Goal: Navigation & Orientation: Find specific page/section

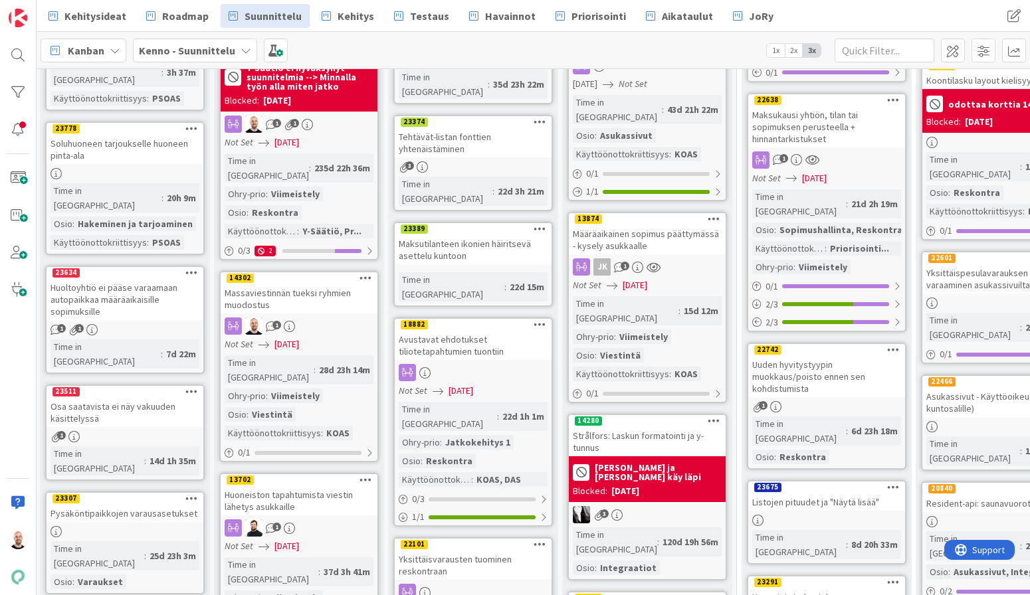
scroll to position [279, 1]
click at [291, 284] on div "Massaviestinnän tueksi ryhmien muodostus" at bounding box center [299, 298] width 157 height 29
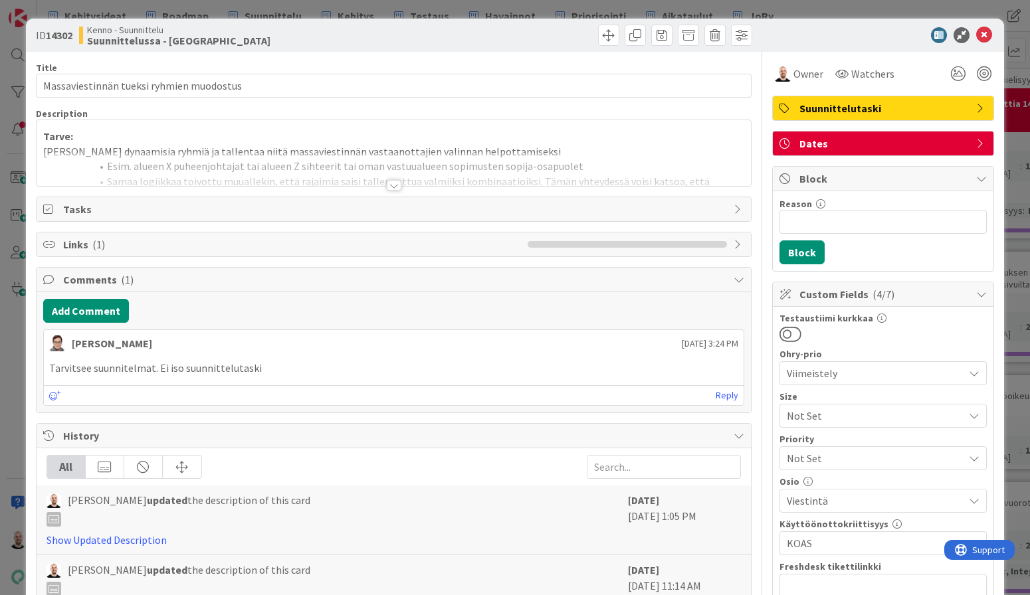
click at [392, 185] on div at bounding box center [394, 185] width 15 height 11
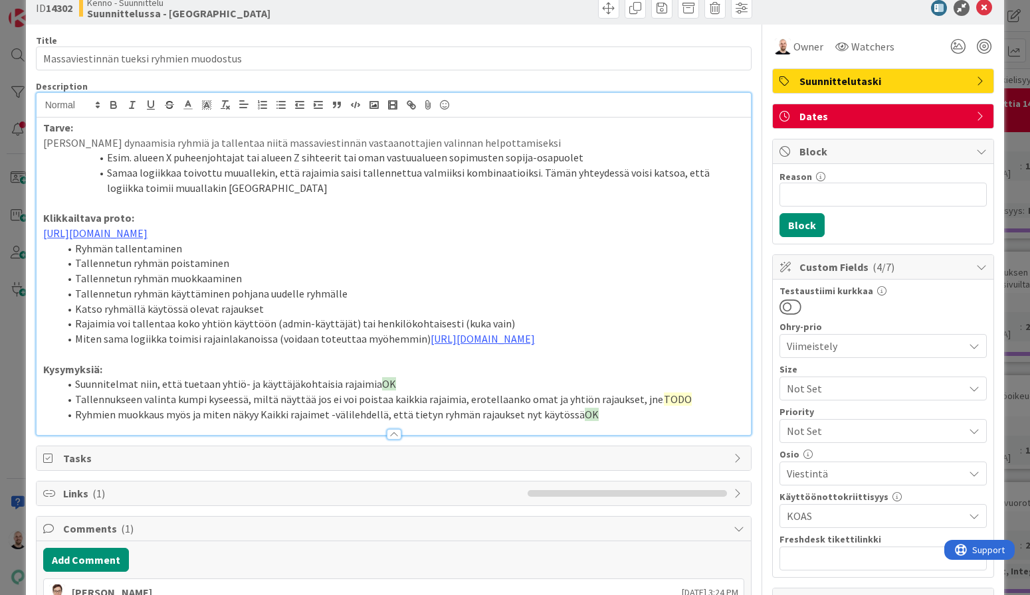
scroll to position [39, 0]
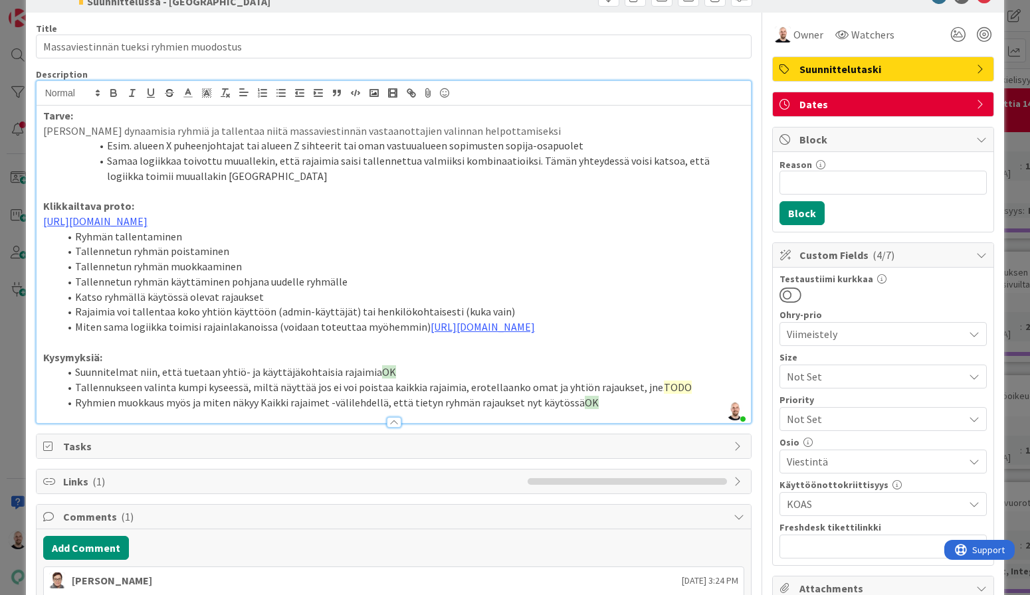
drag, startPoint x: 366, startPoint y: 408, endPoint x: 401, endPoint y: 410, distance: 35.3
click at [401, 380] on li "Suunnitelmat niin, että tuetaan yhtiö- ja käyttäjäkohtaisia rajaimia OK" at bounding box center [402, 372] width 686 height 15
copy li "OK"
drag, startPoint x: 645, startPoint y: 423, endPoint x: 707, endPoint y: 423, distance: 61.8
click at [707, 395] on li "Tallennukseen valinta kumpi kyseessä, miltä näyttää jos ei voi poistaa kaikkia …" at bounding box center [402, 387] width 686 height 15
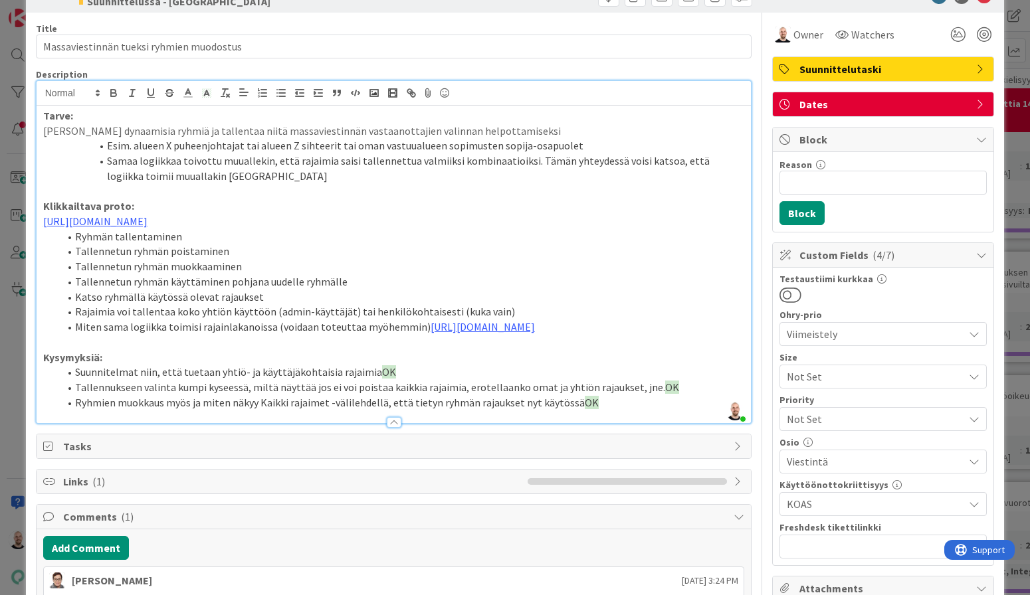
click at [707, 395] on li "Tallennukseen valinta kumpi kyseessä, miltä näyttää jos ei voi poistaa kaikkia …" at bounding box center [402, 387] width 686 height 15
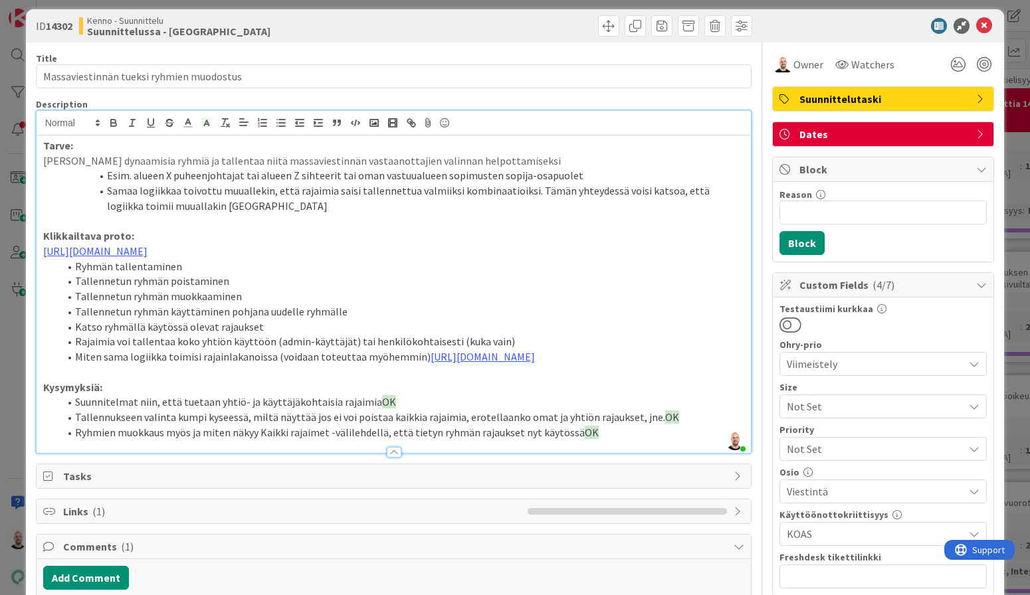
click at [578, 365] on li "Miten sama logiikka toimisi rajainlakanoissa (voidaan toteuttaa myöhemmin) http…" at bounding box center [402, 357] width 686 height 15
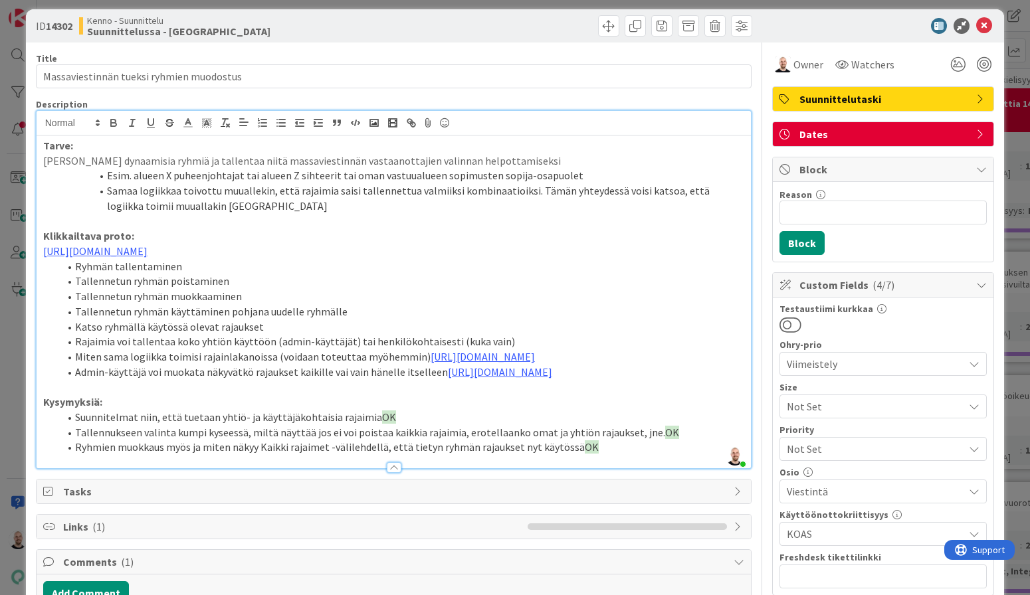
click at [265, 380] on li "Admin-käyttäjä voi muokata näkyvätkö rajaukset kaikille vai vain hänelle itsell…" at bounding box center [402, 372] width 686 height 15
click at [582, 380] on li "Admin-käyttäjä voi muokata näkyvätkö hänen luomansa rajaukset kaikille vai vain…" at bounding box center [402, 372] width 686 height 15
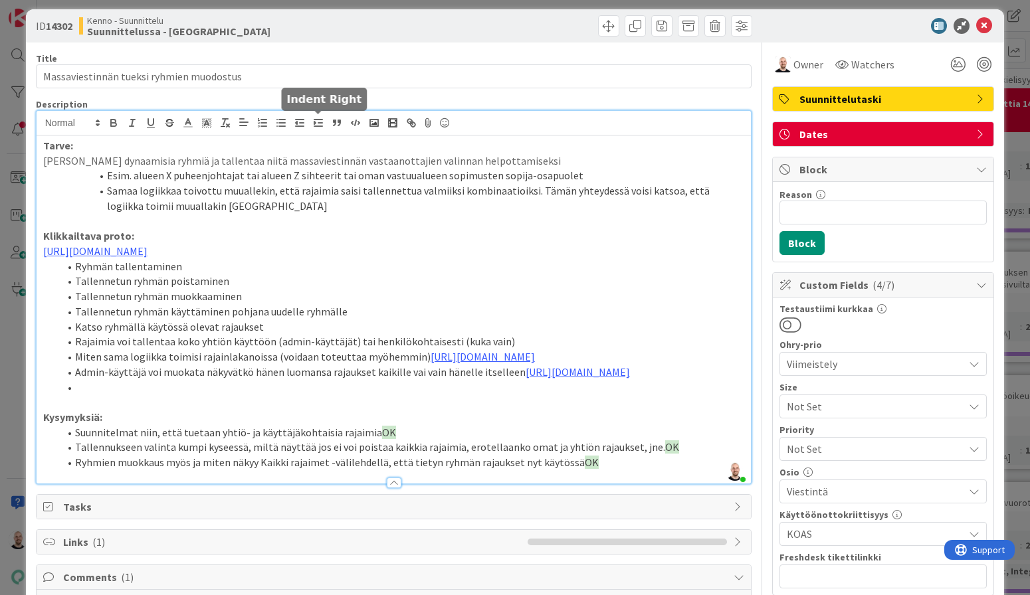
click at [320, 120] on line "button" at bounding box center [318, 120] width 8 height 0
click at [181, 395] on li "Uudet rajaukset oletuksena" at bounding box center [402, 387] width 686 height 15
click at [298, 410] on p at bounding box center [394, 402] width 702 height 15
click at [293, 395] on li "Uudet rajaukset näkyvät oletuksena" at bounding box center [402, 387] width 686 height 15
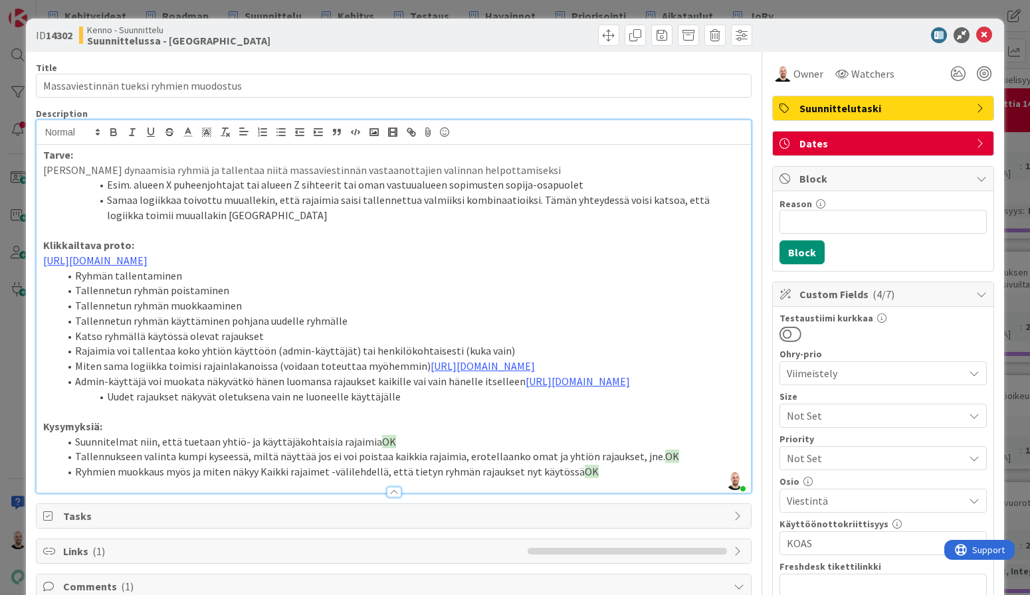
scroll to position [0, 0]
click at [480, 9] on div "ID 14302 Kenno - Suunnittelu Suunnittelussa - Rautalangat Title 40 / 128 Massav…" at bounding box center [515, 297] width 1030 height 595
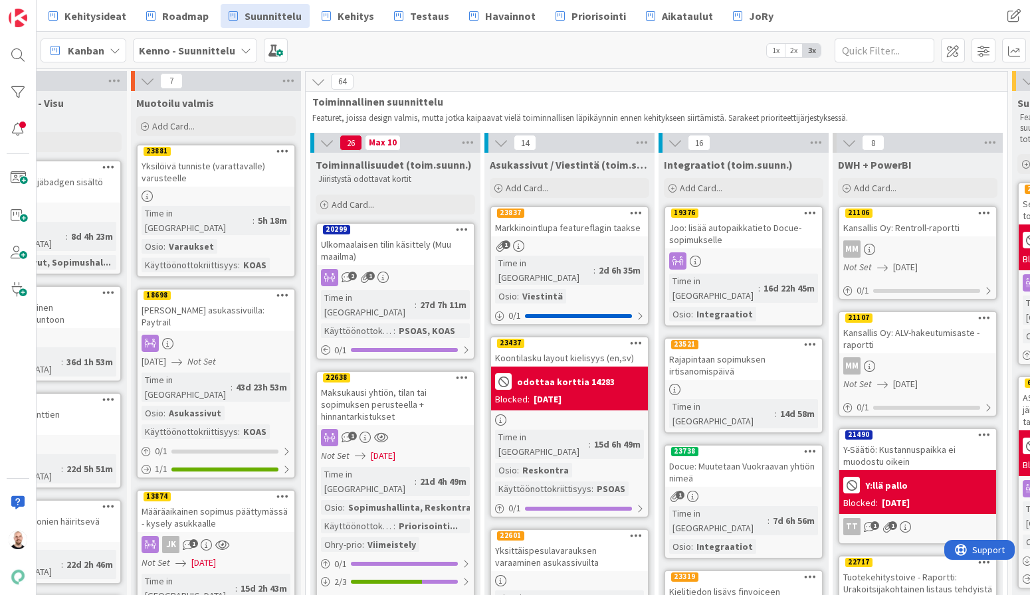
scroll to position [14, 433]
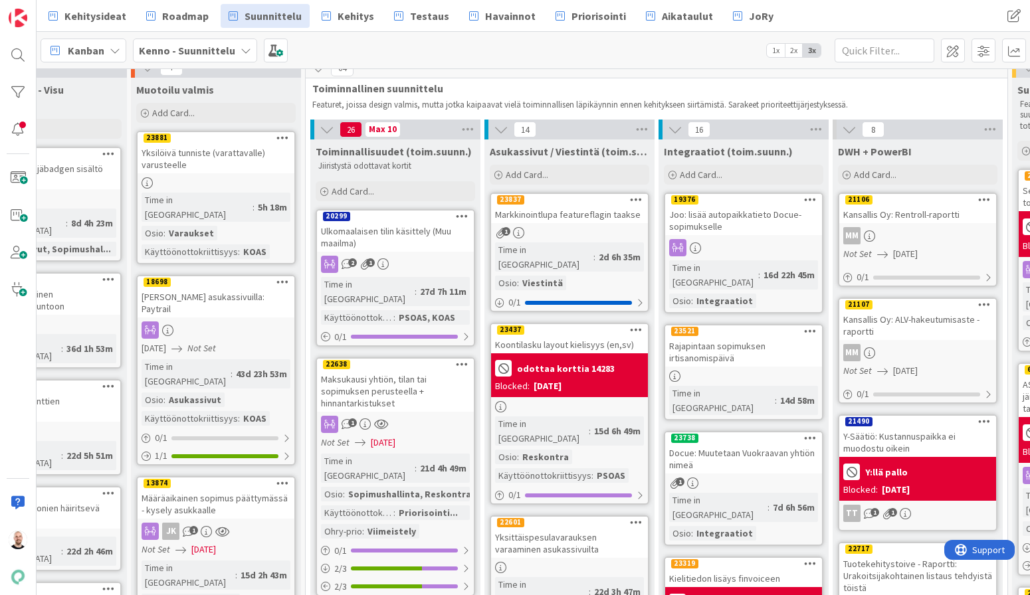
click at [418, 225] on div "Ulkomaalaisen tilin käsittely (Muu maailma)" at bounding box center [395, 237] width 157 height 29
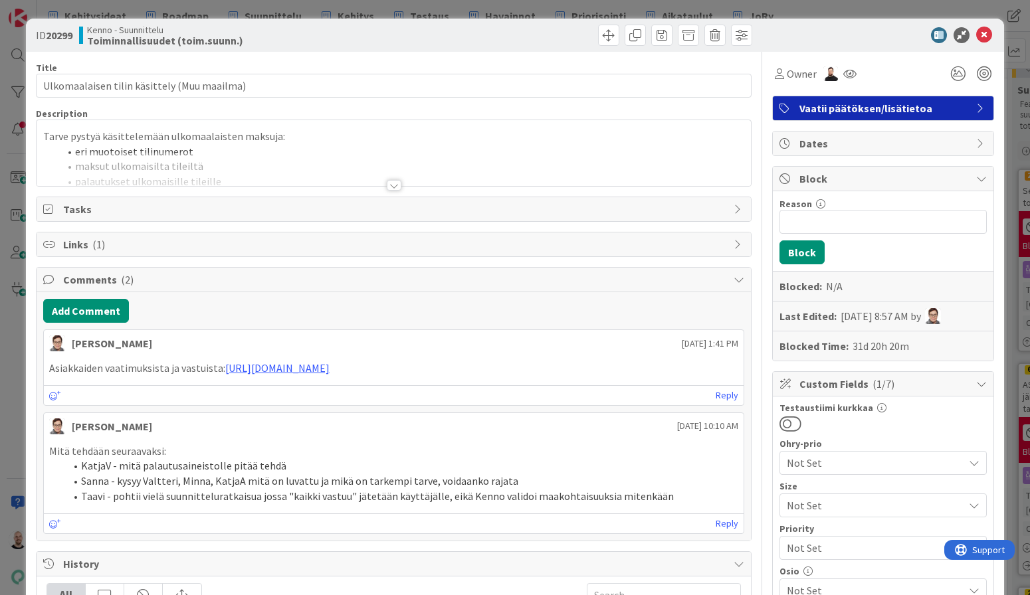
click at [393, 183] on div at bounding box center [394, 185] width 15 height 11
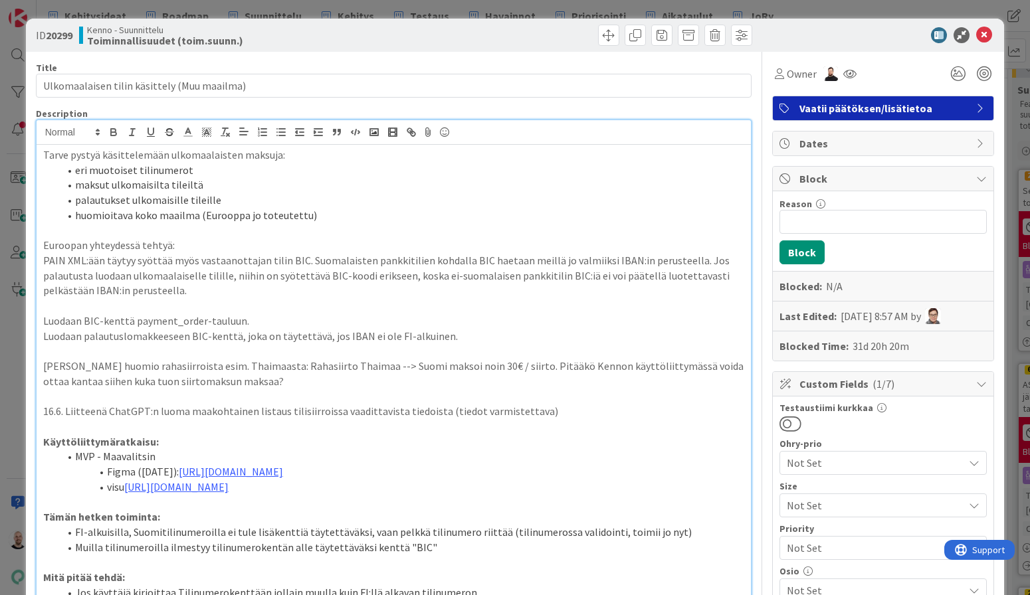
click at [455, 7] on div "ID 20299 Kenno - Suunnittelu Toiminnallisuudet (toim.suunn.) Title 43 / 128 Ulk…" at bounding box center [515, 297] width 1030 height 595
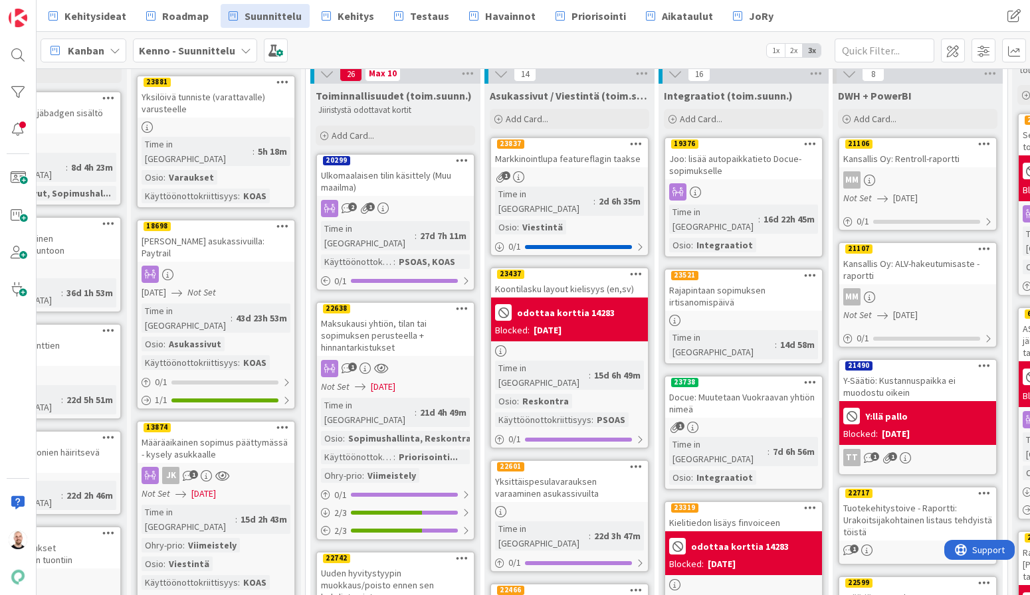
click at [387, 177] on div "Ulkomaalaisen tilin käsittely (Muu maailma)" at bounding box center [395, 181] width 157 height 29
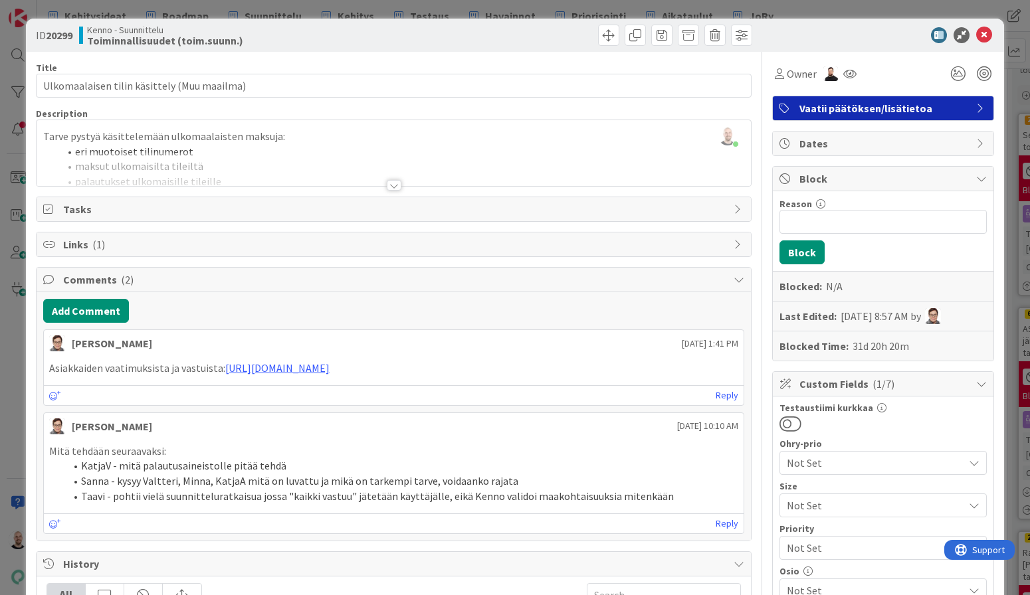
click at [449, 7] on div "ID 20299 Kenno - Suunnittelu Toiminnallisuudet (toim.suunn.) Title 43 / 128 Ulk…" at bounding box center [515, 297] width 1030 height 595
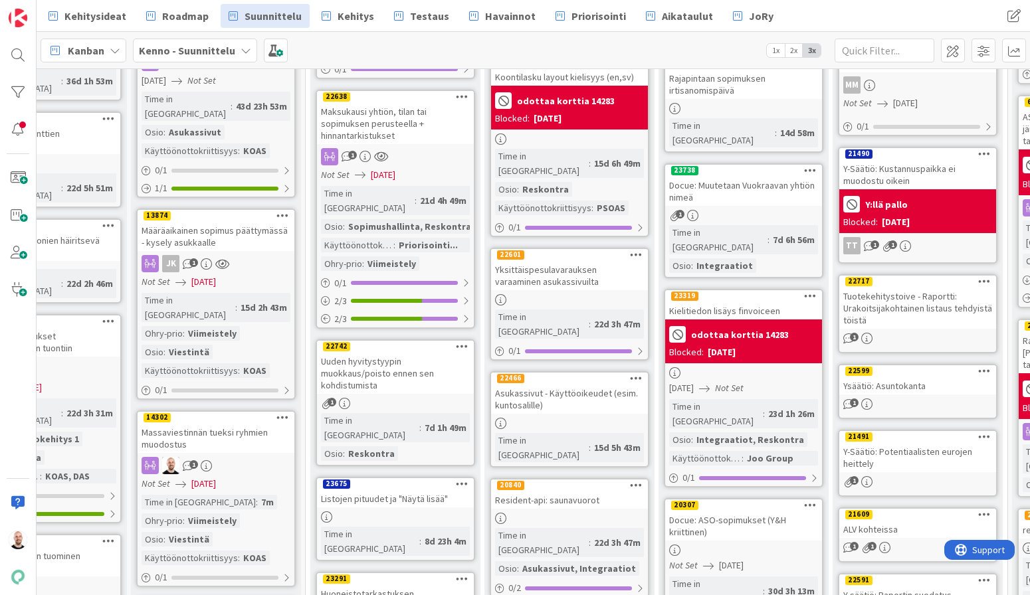
scroll to position [282, 433]
click at [389, 352] on div "Uuden hyvitystyypin muokkaus/poisto ennen sen kohdistumista" at bounding box center [395, 372] width 157 height 41
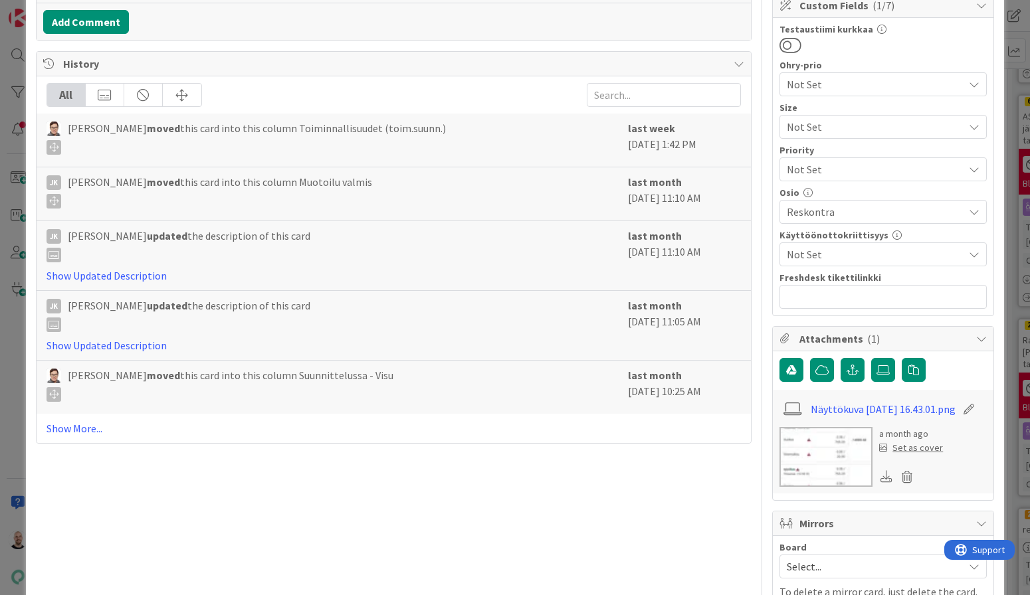
scroll to position [286, 0]
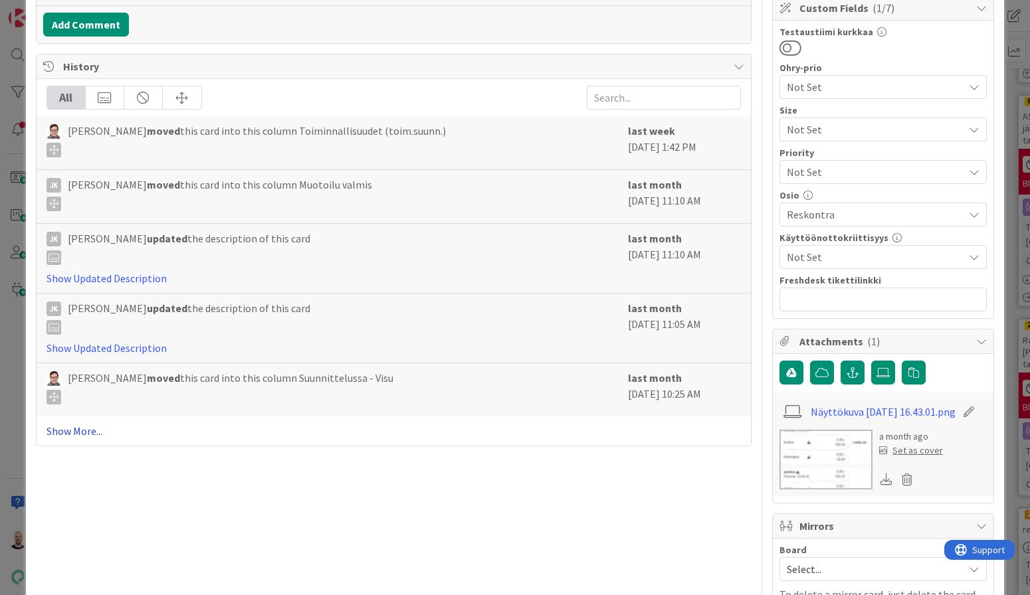
click at [87, 431] on link "Show More..." at bounding box center [394, 431] width 695 height 16
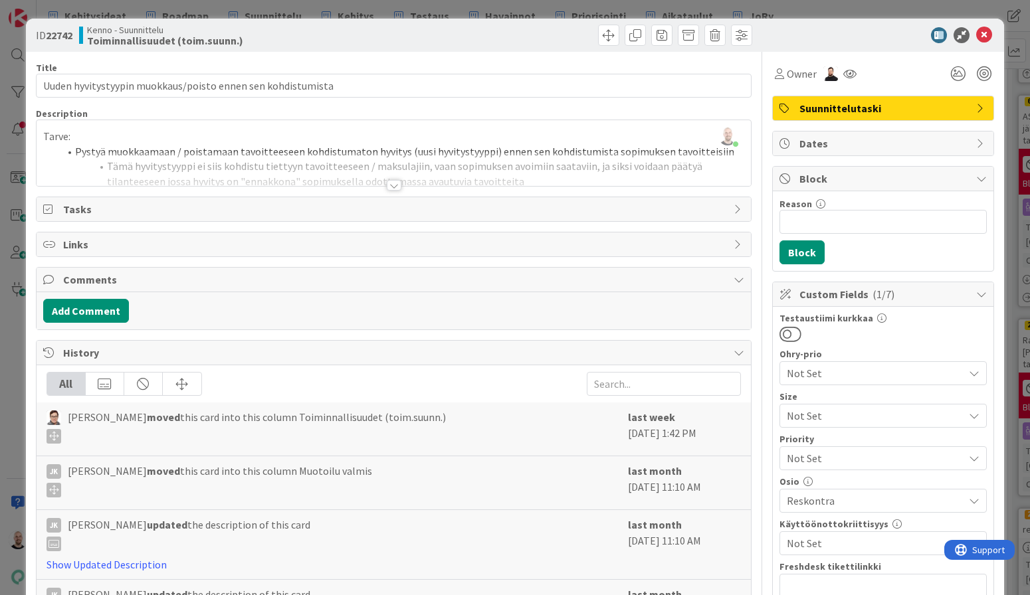
scroll to position [0, 0]
click at [399, 187] on div at bounding box center [394, 185] width 15 height 11
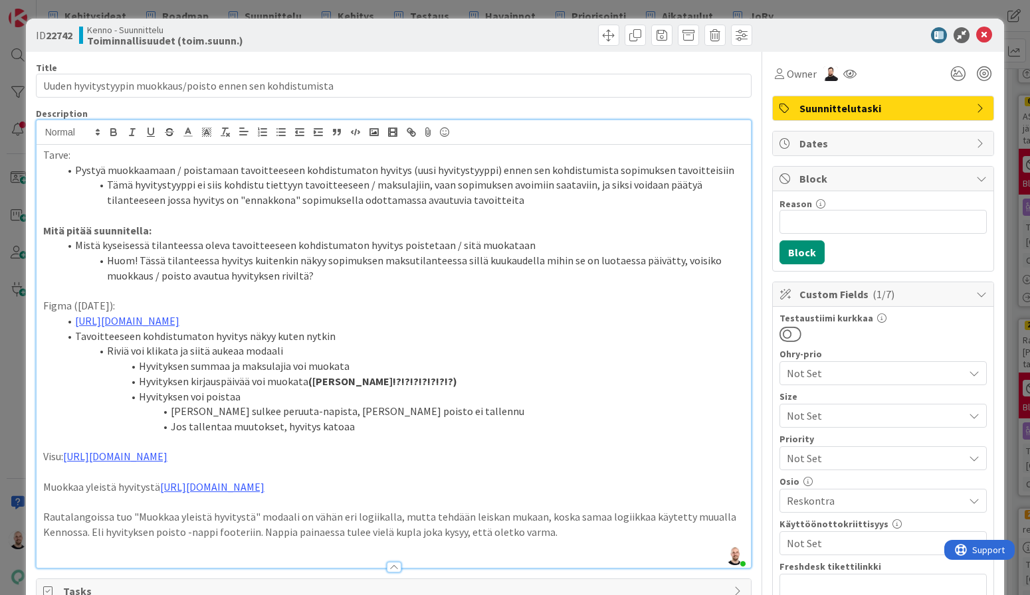
click at [407, 13] on div "ID 22742 Kenno - Suunnittelu Toiminnallisuudet (toim.suunn.) Title 59 / 128 Uud…" at bounding box center [515, 297] width 1030 height 595
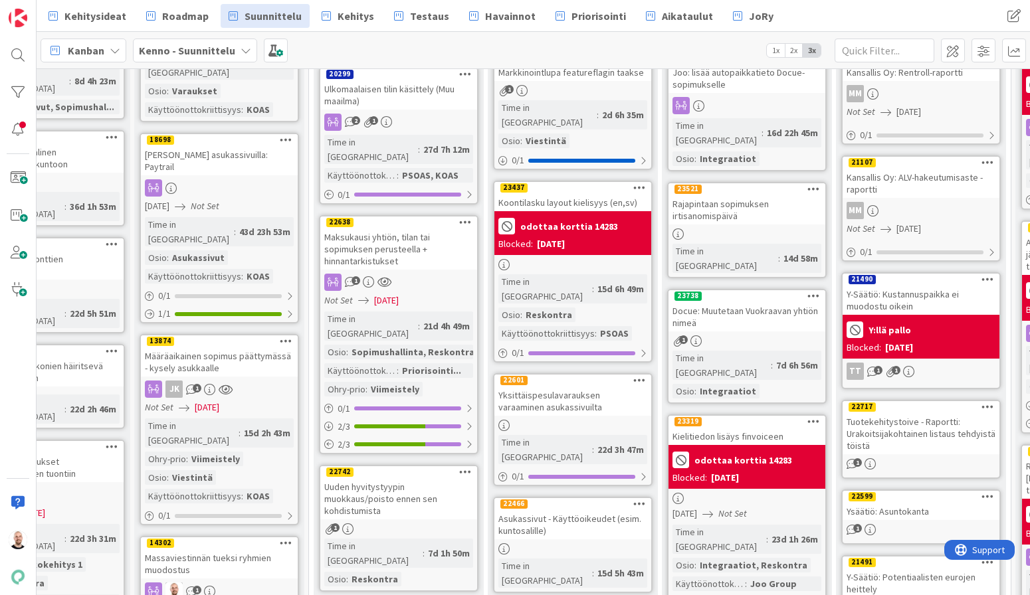
scroll to position [146, 429]
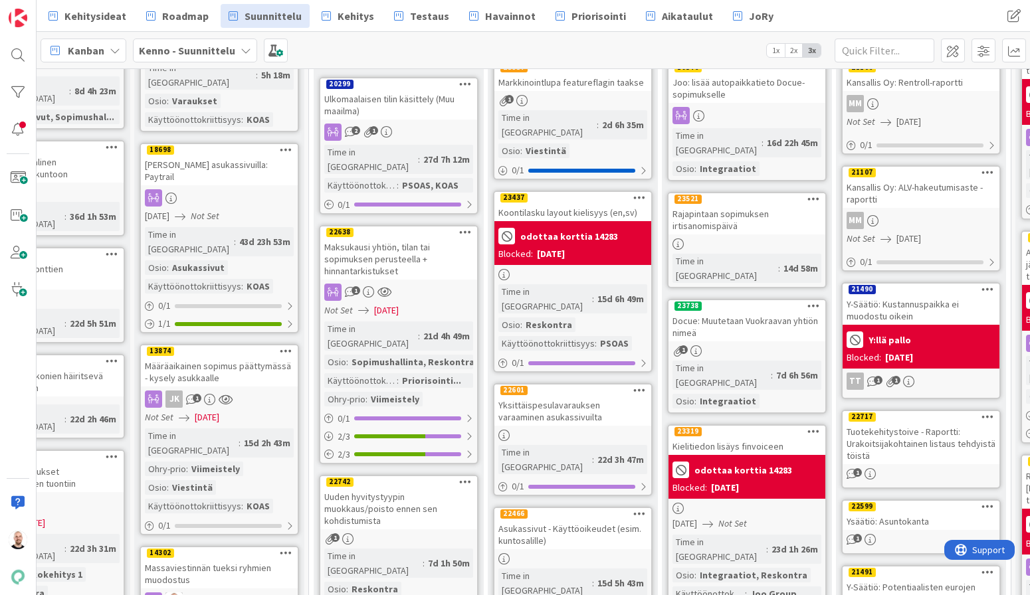
click at [397, 249] on div "Maksukausi yhtiön, tilan tai sopimuksen perusteella + hinnantarkistukset" at bounding box center [398, 259] width 157 height 41
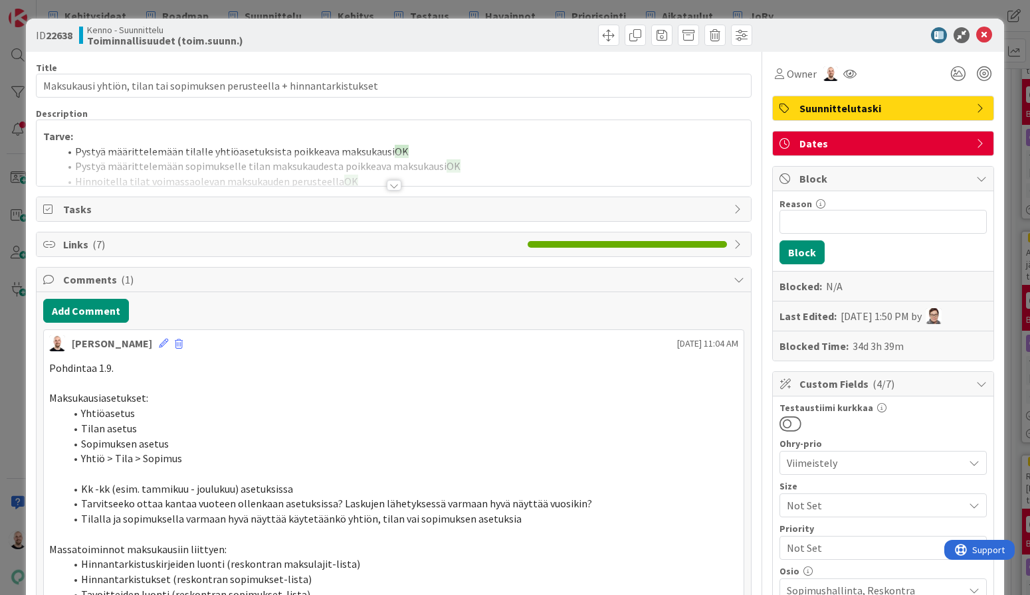
click at [401, 186] on div at bounding box center [394, 185] width 15 height 11
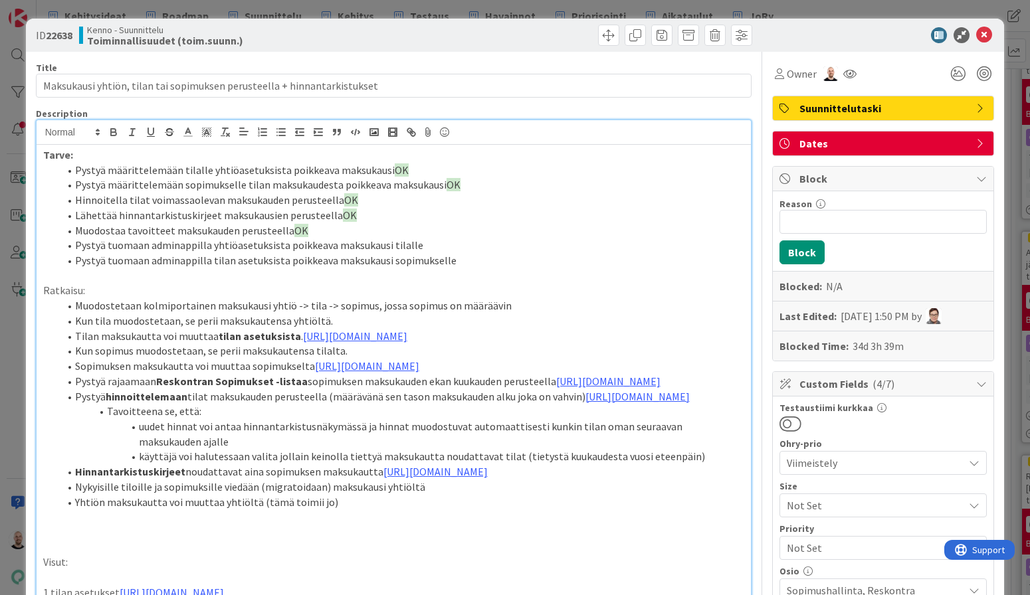
click at [403, 9] on div "ID 22638 Kenno - Suunnittelu Toiminnallisuudet (toim.suunn.) Title 72 / 128 Mak…" at bounding box center [515, 297] width 1030 height 595
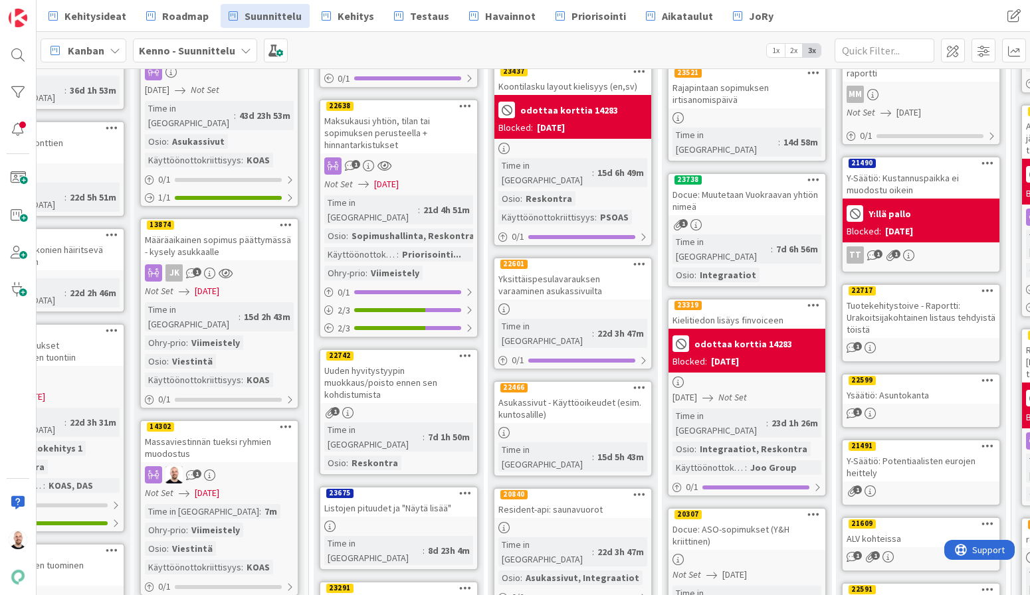
click at [390, 362] on div "Uuden hyvitystyypin muokkaus/poisto ennen sen kohdistumista" at bounding box center [398, 382] width 157 height 41
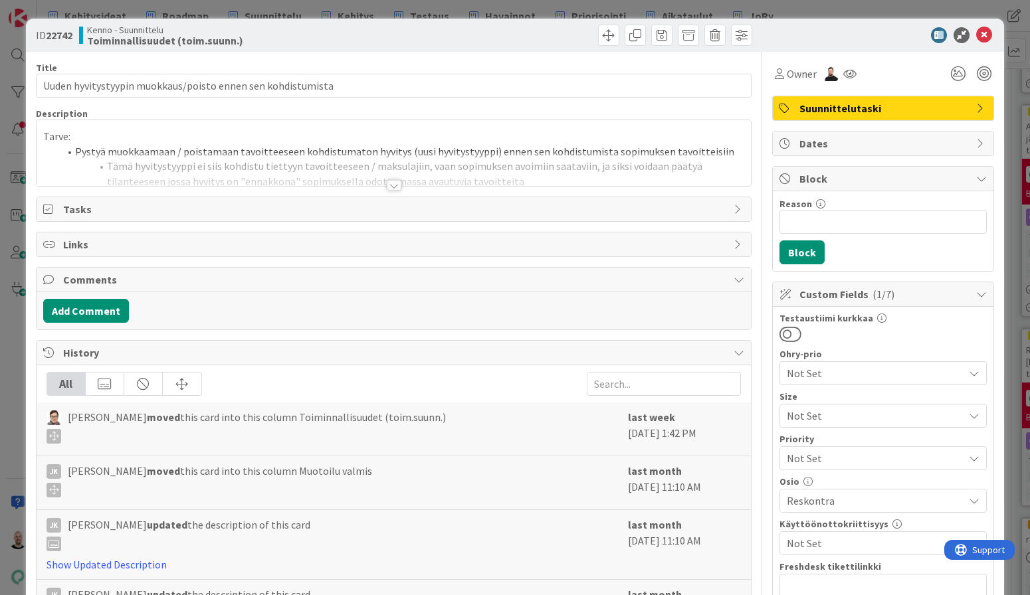
click at [391, 182] on div at bounding box center [394, 185] width 15 height 11
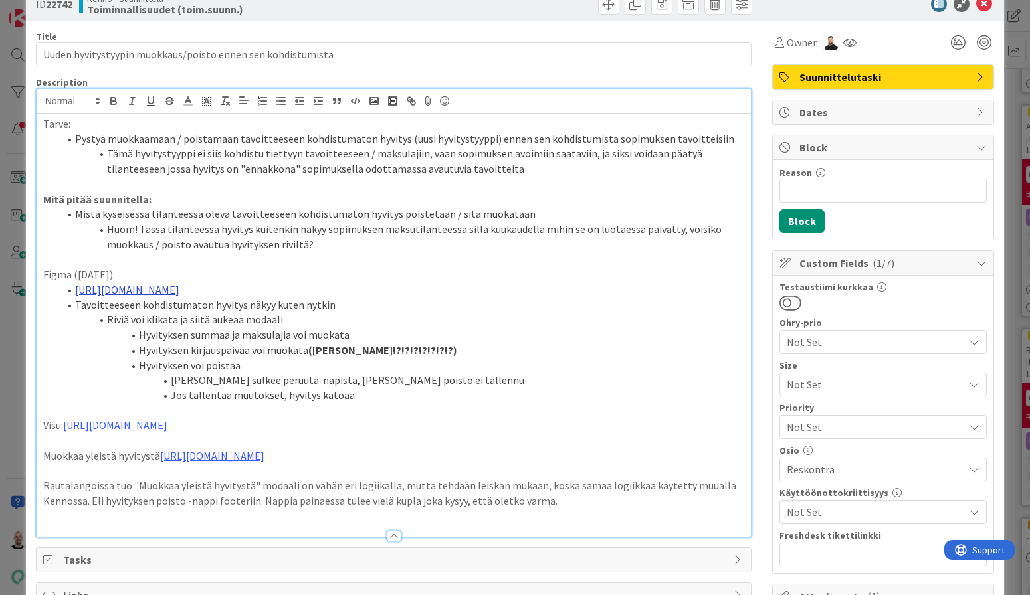
click at [179, 286] on link "[URL][DOMAIN_NAME]" at bounding box center [127, 289] width 104 height 13
click at [351, 315] on link "[URL][DOMAIN_NAME]" at bounding box center [305, 310] width 91 height 17
